Goal: Navigation & Orientation: Find specific page/section

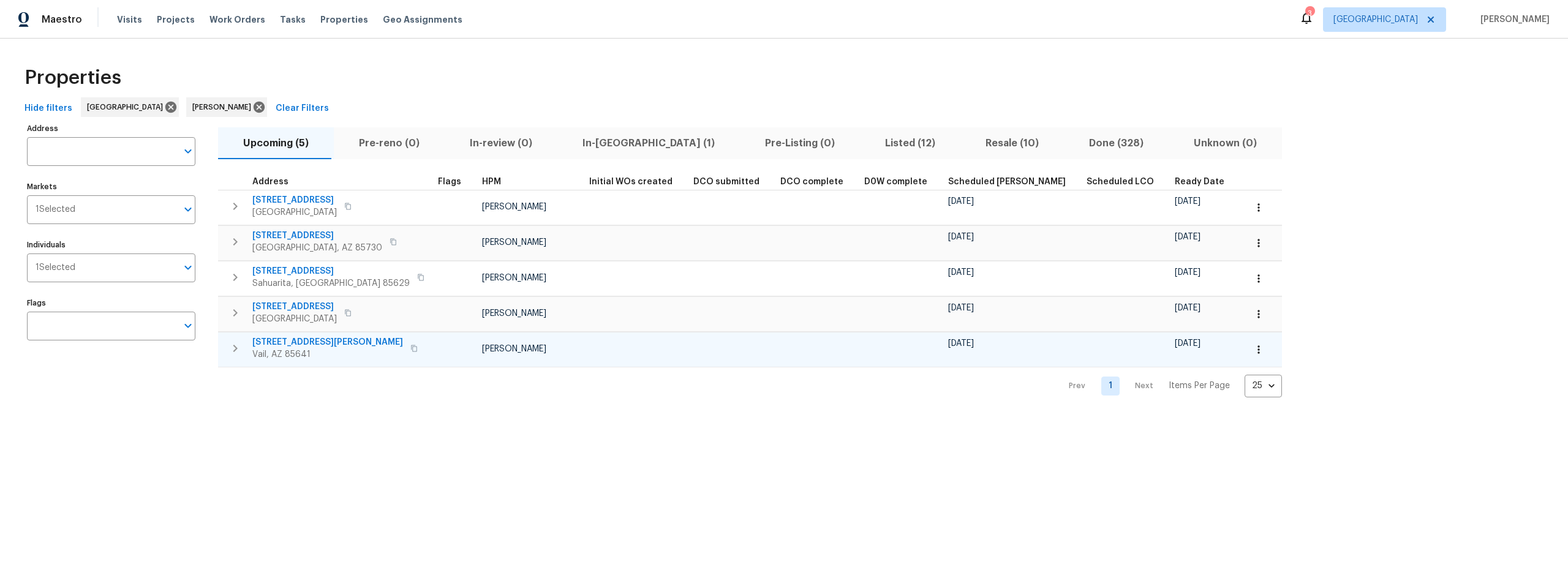
click at [1253, 347] on icon "button" at bounding box center [1259, 350] width 12 height 12
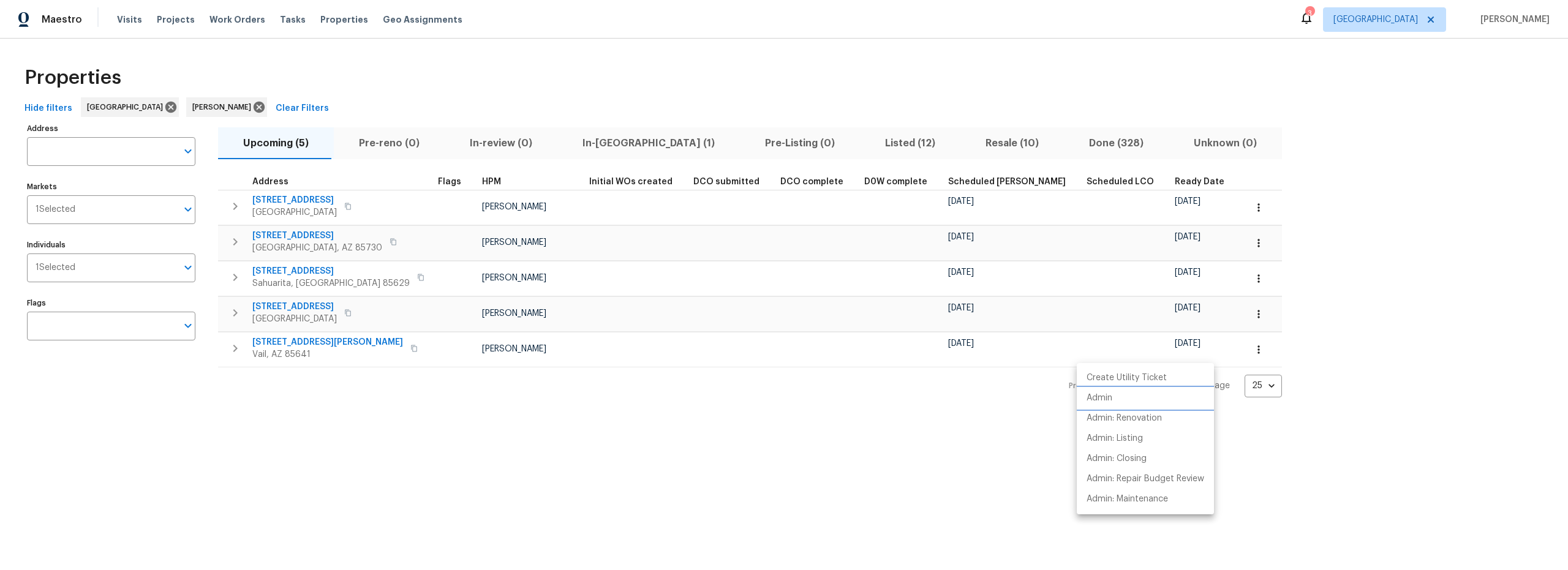
click at [1108, 399] on p "Admin" at bounding box center [1099, 398] width 26 height 13
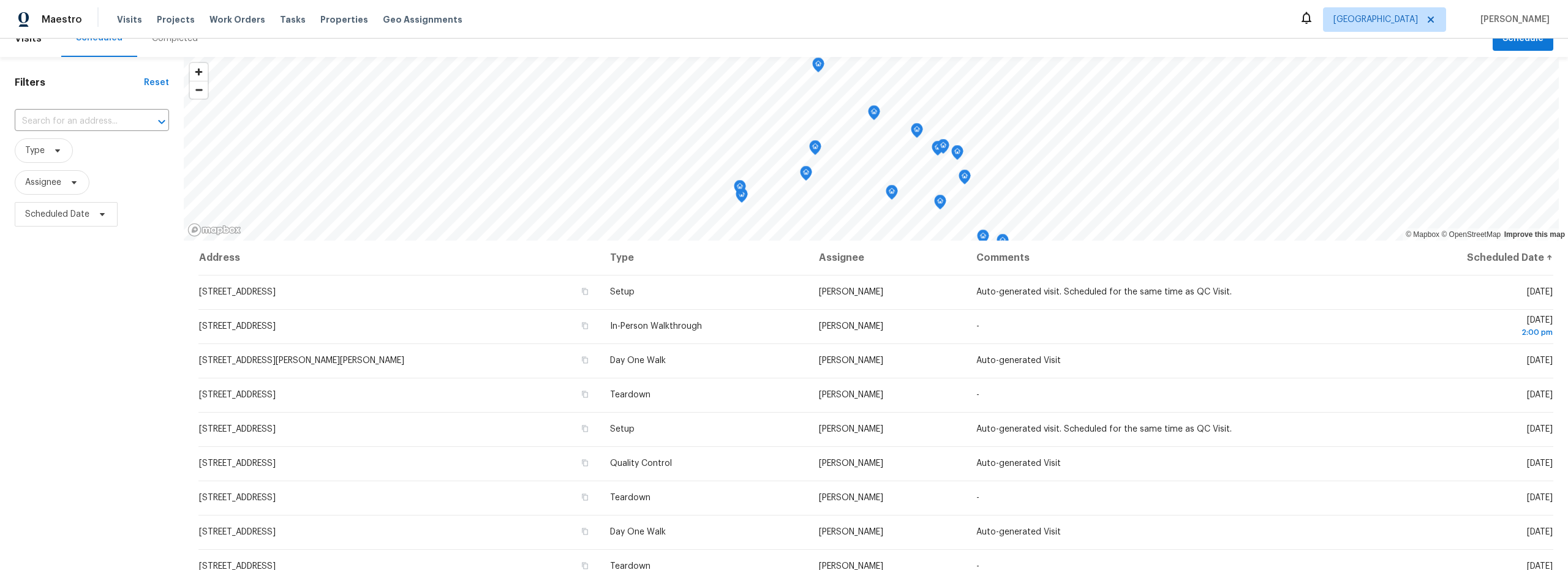
scroll to position [19, 0]
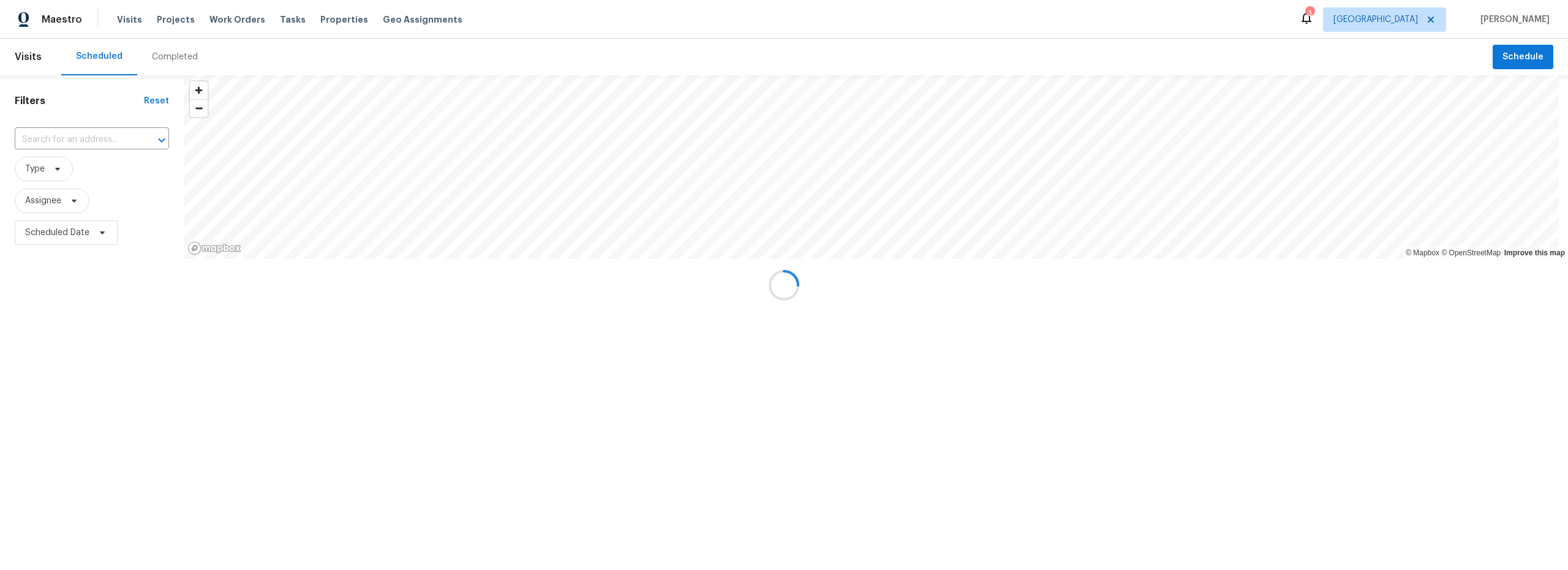
click at [166, 62] on div "Completed" at bounding box center [175, 57] width 46 height 12
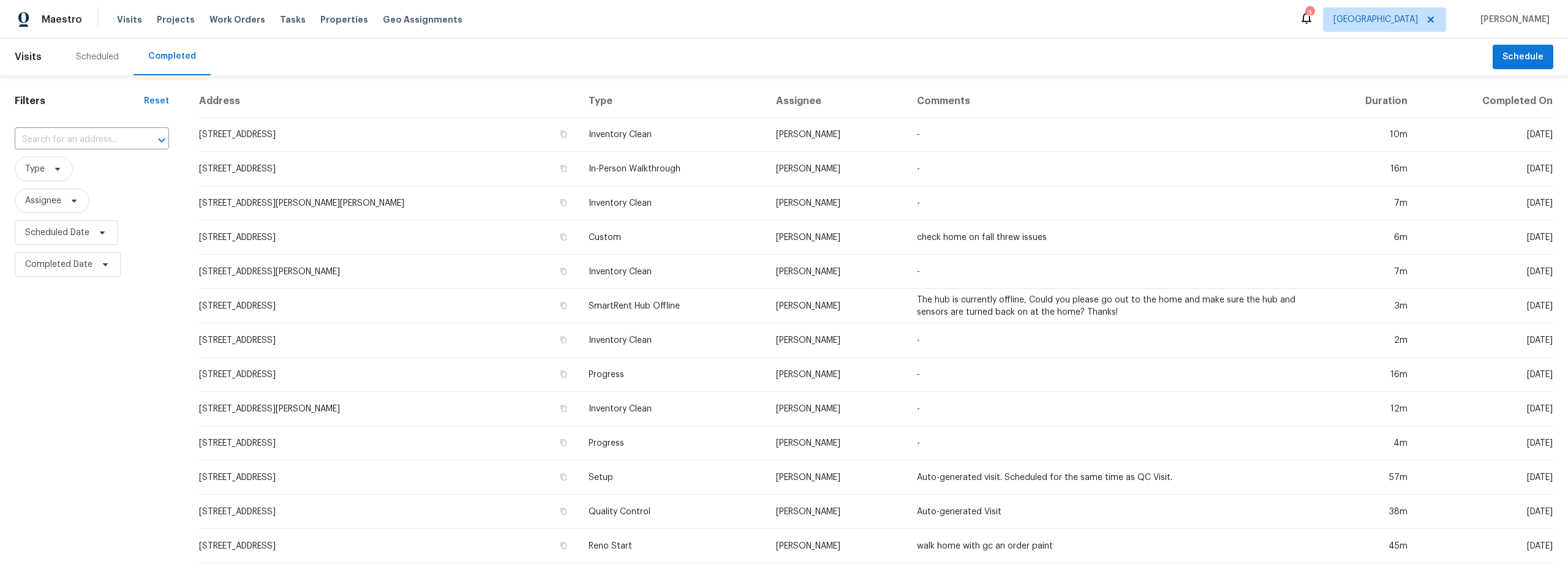
click at [98, 59] on div "Scheduled" at bounding box center [97, 57] width 43 height 12
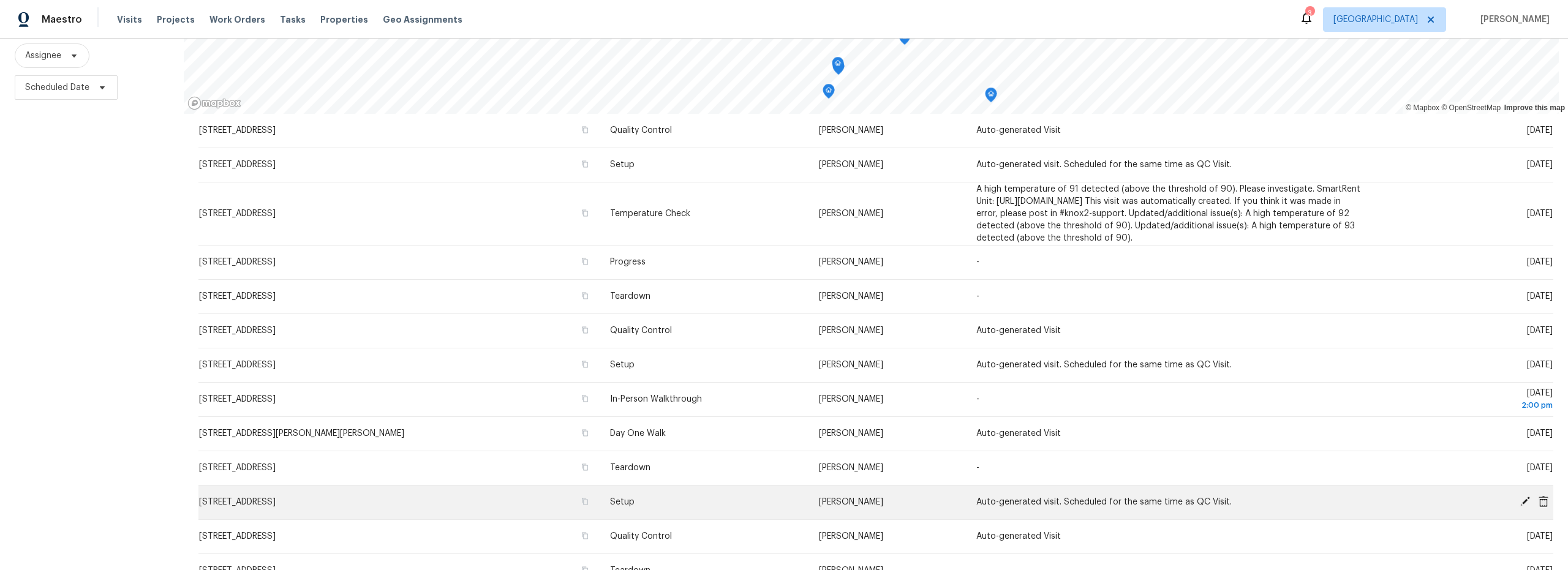
scroll to position [326, 0]
